Goal: Transaction & Acquisition: Purchase product/service

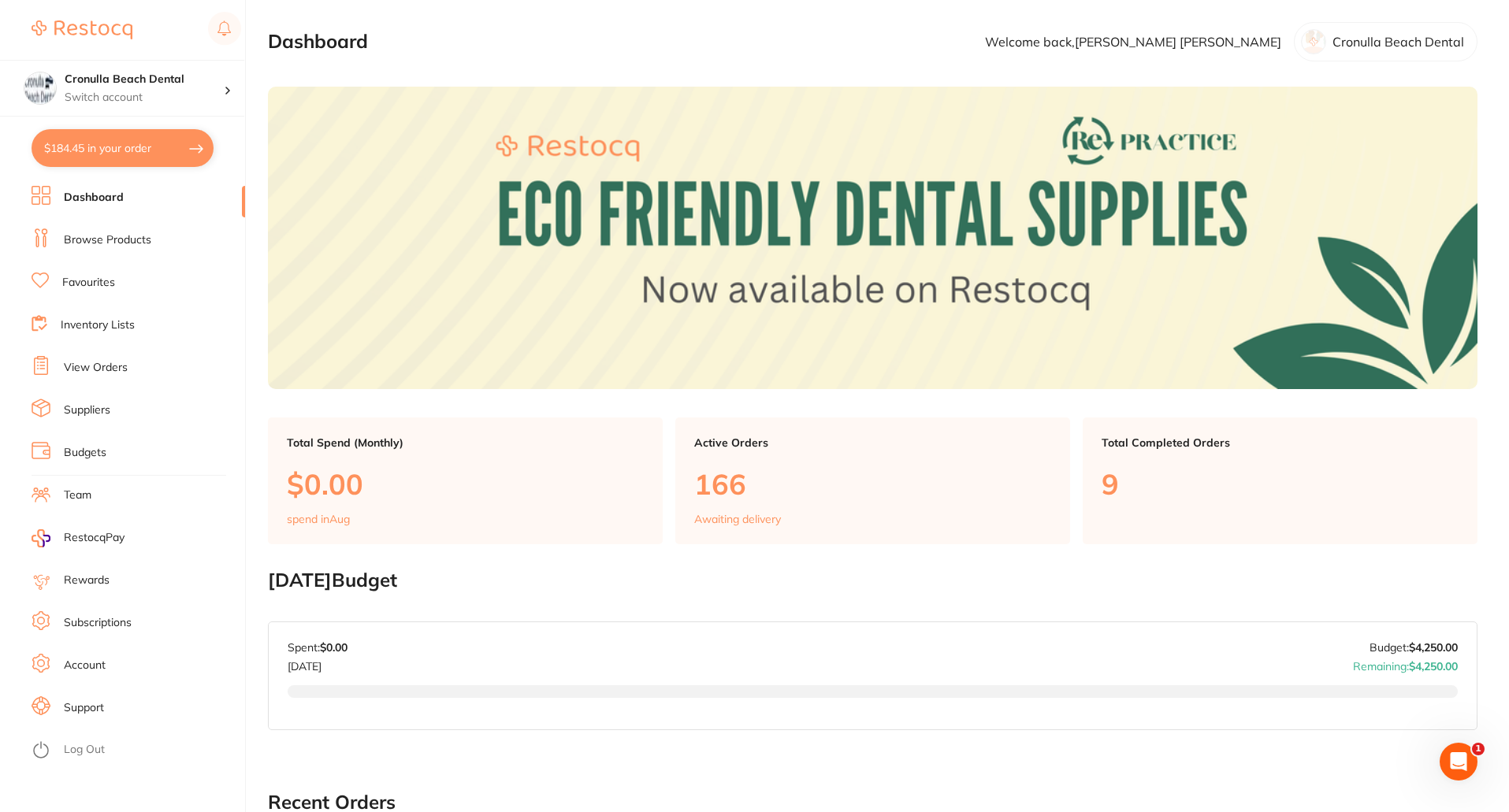
click at [101, 231] on li "Browse Products" at bounding box center [137, 240] width 213 height 24
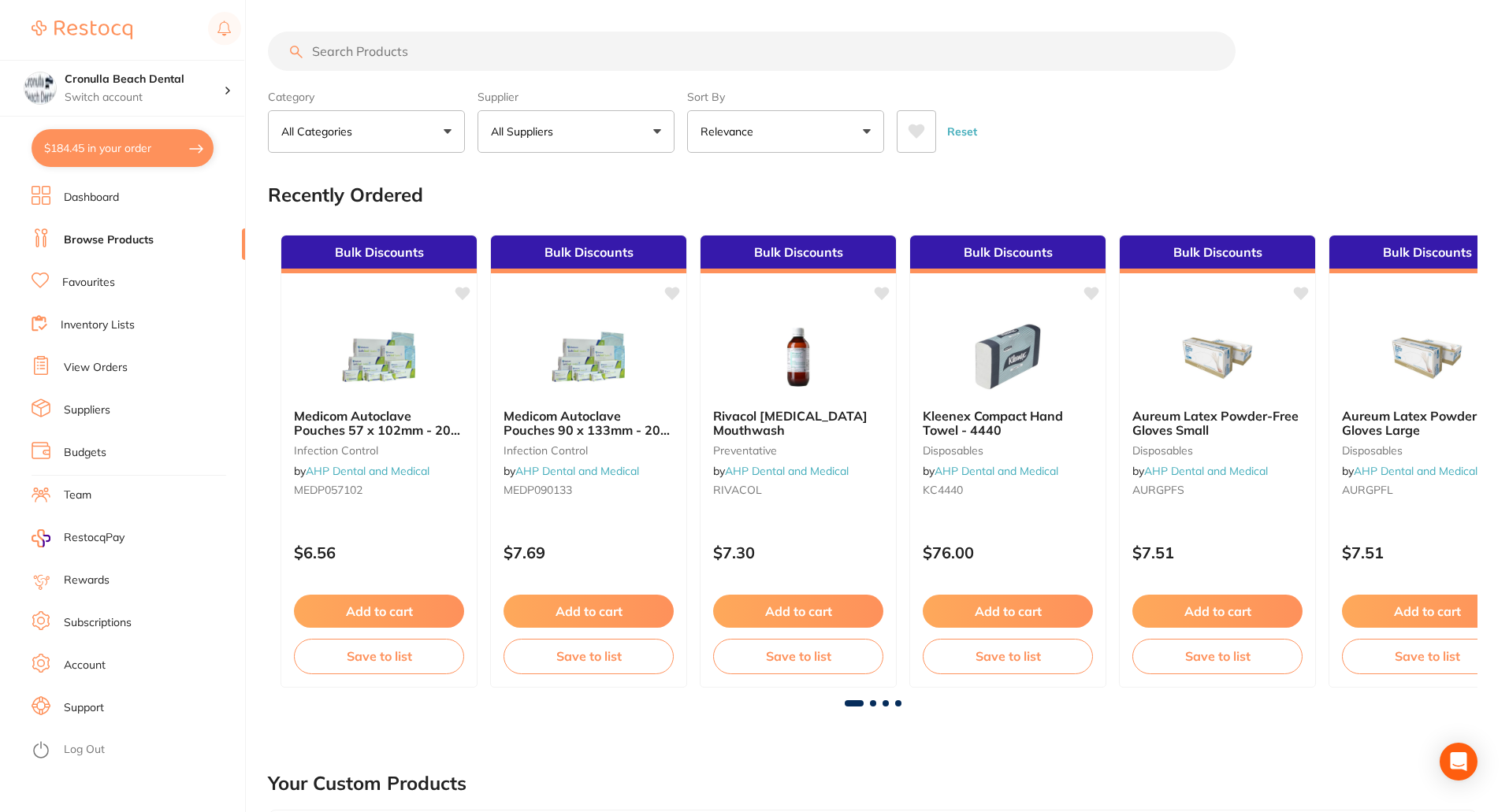
click at [389, 54] on input "search" at bounding box center [751, 51] width 968 height 39
paste input "STERILE Quick Drill Sleeves"
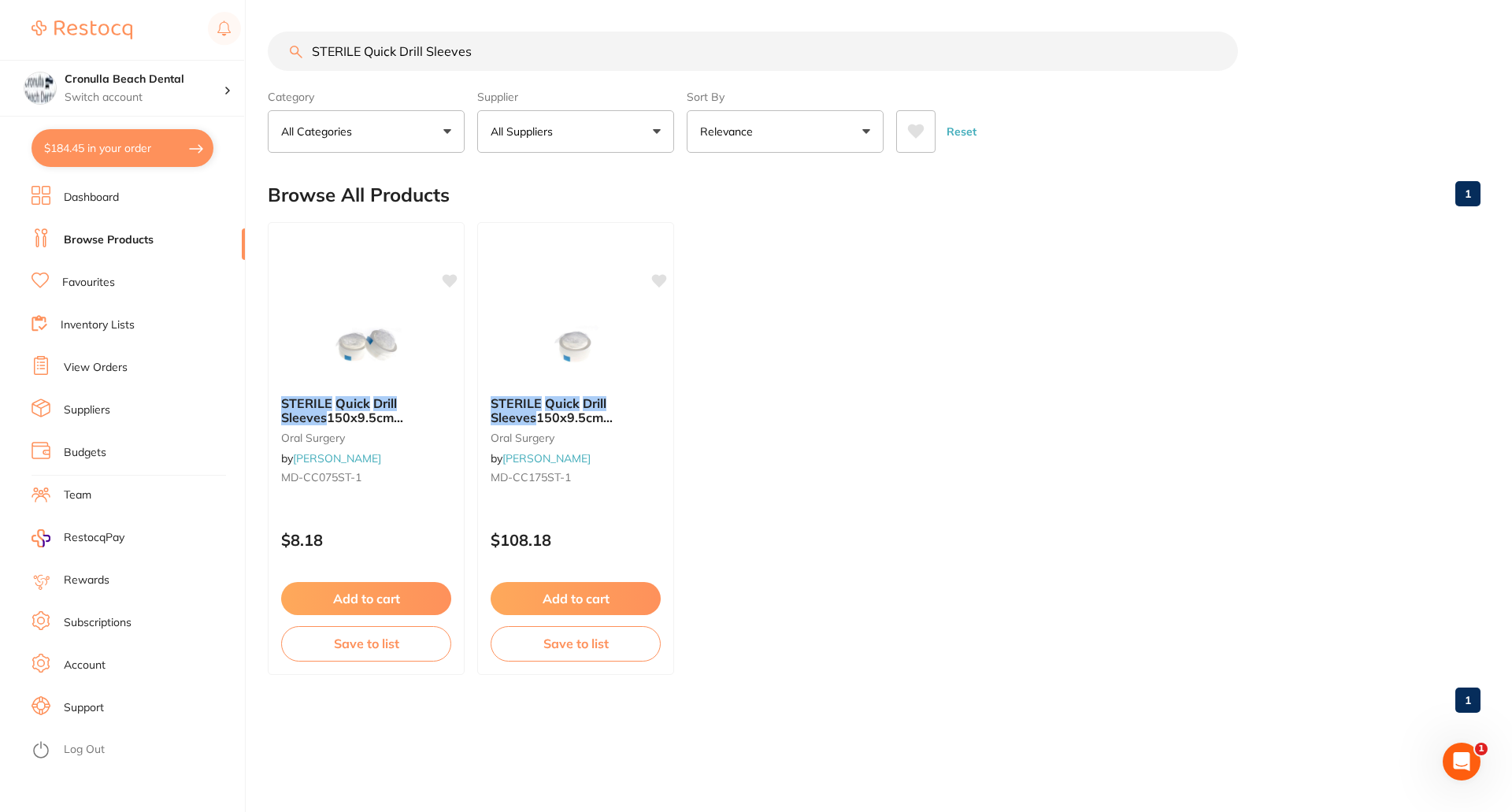
drag, startPoint x: 397, startPoint y: 53, endPoint x: 364, endPoint y: 53, distance: 33.0
click at [364, 53] on input "STERILE Quick Drill Sleeves" at bounding box center [752, 51] width 971 height 39
type input "STERILE Drill Sleeves"
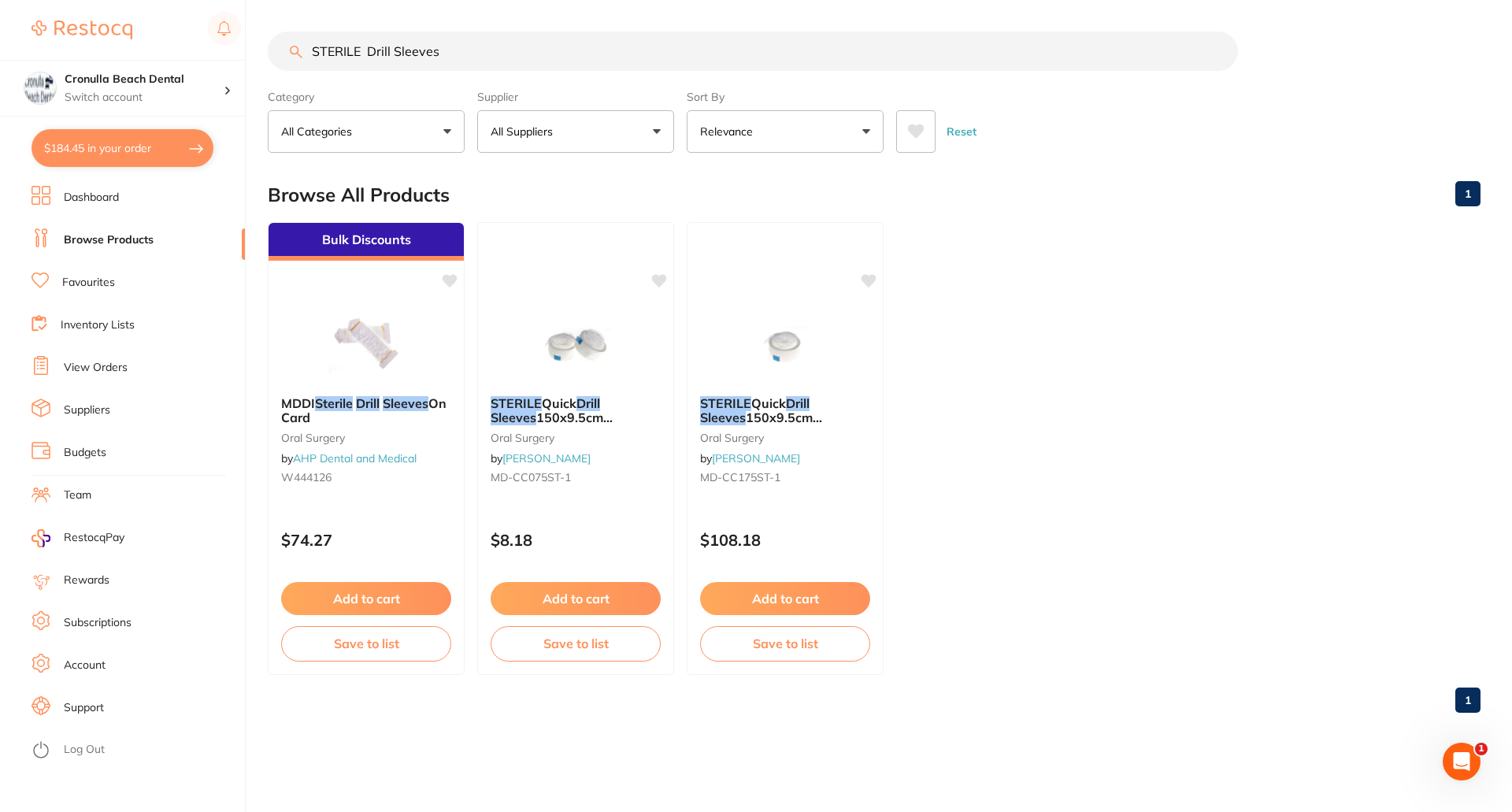
drag, startPoint x: 393, startPoint y: 50, endPoint x: 368, endPoint y: 52, distance: 25.1
click at [368, 52] on input "STERILE Drill Sleeves" at bounding box center [752, 51] width 971 height 39
click at [485, 62] on input "STERILE Drill Sleeves" at bounding box center [752, 51] width 971 height 39
